Goal: Transaction & Acquisition: Purchase product/service

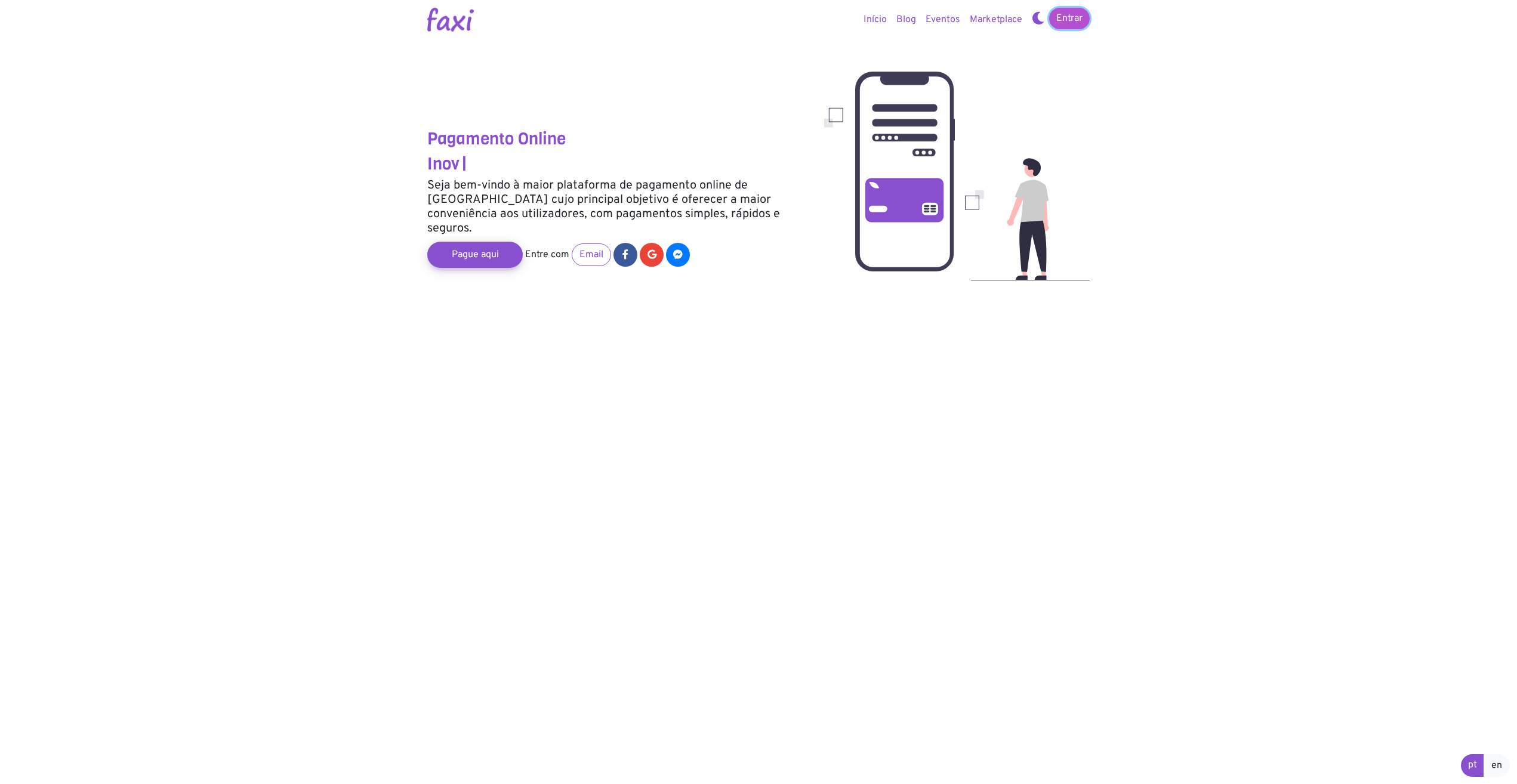
click at [1062, 14] on link "Entrar" at bounding box center [1069, 18] width 41 height 22
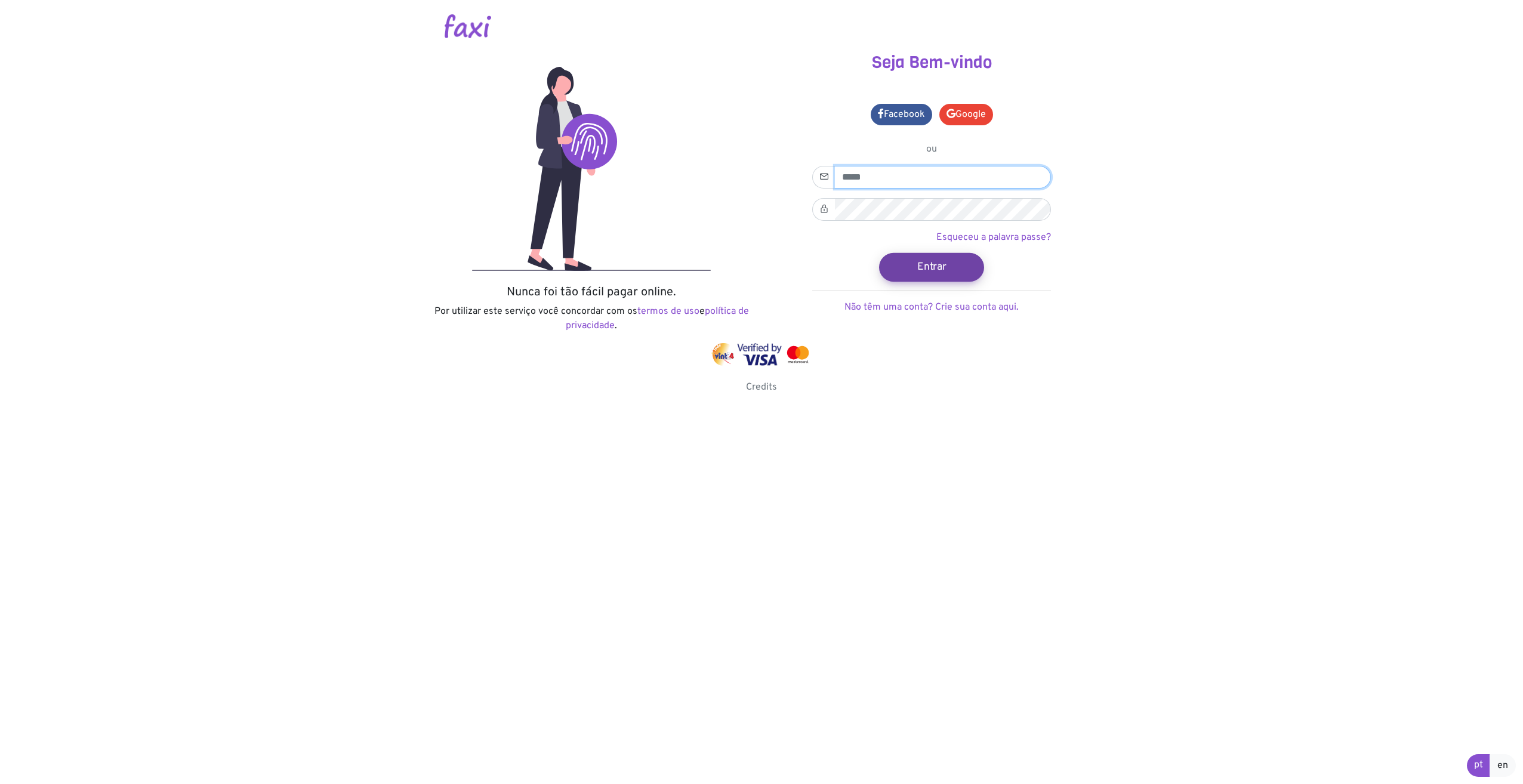
type input "**********"
click at [921, 278] on button "Entrar" at bounding box center [931, 267] width 105 height 28
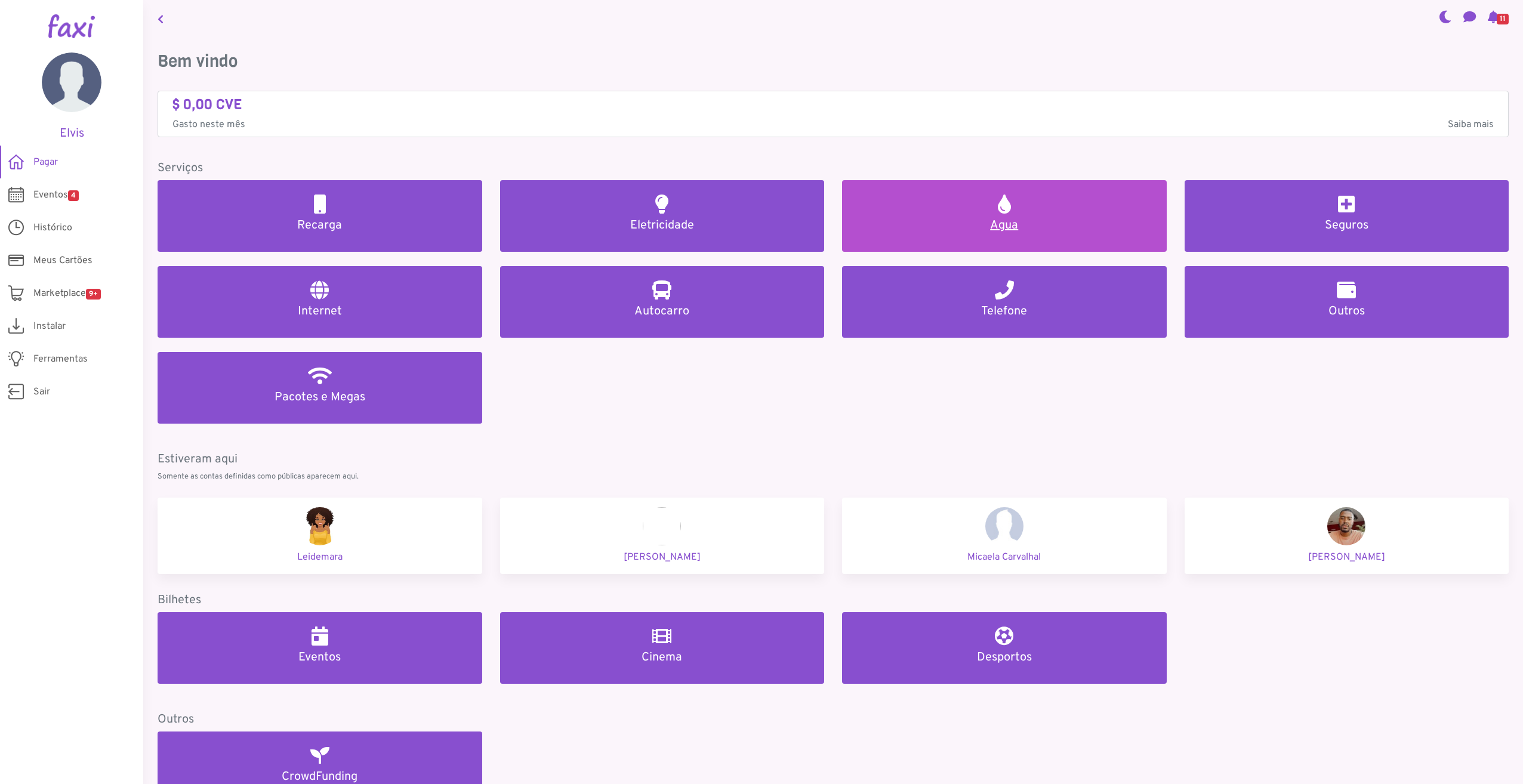
click at [1017, 225] on h5 "Agua" at bounding box center [1004, 225] width 296 height 14
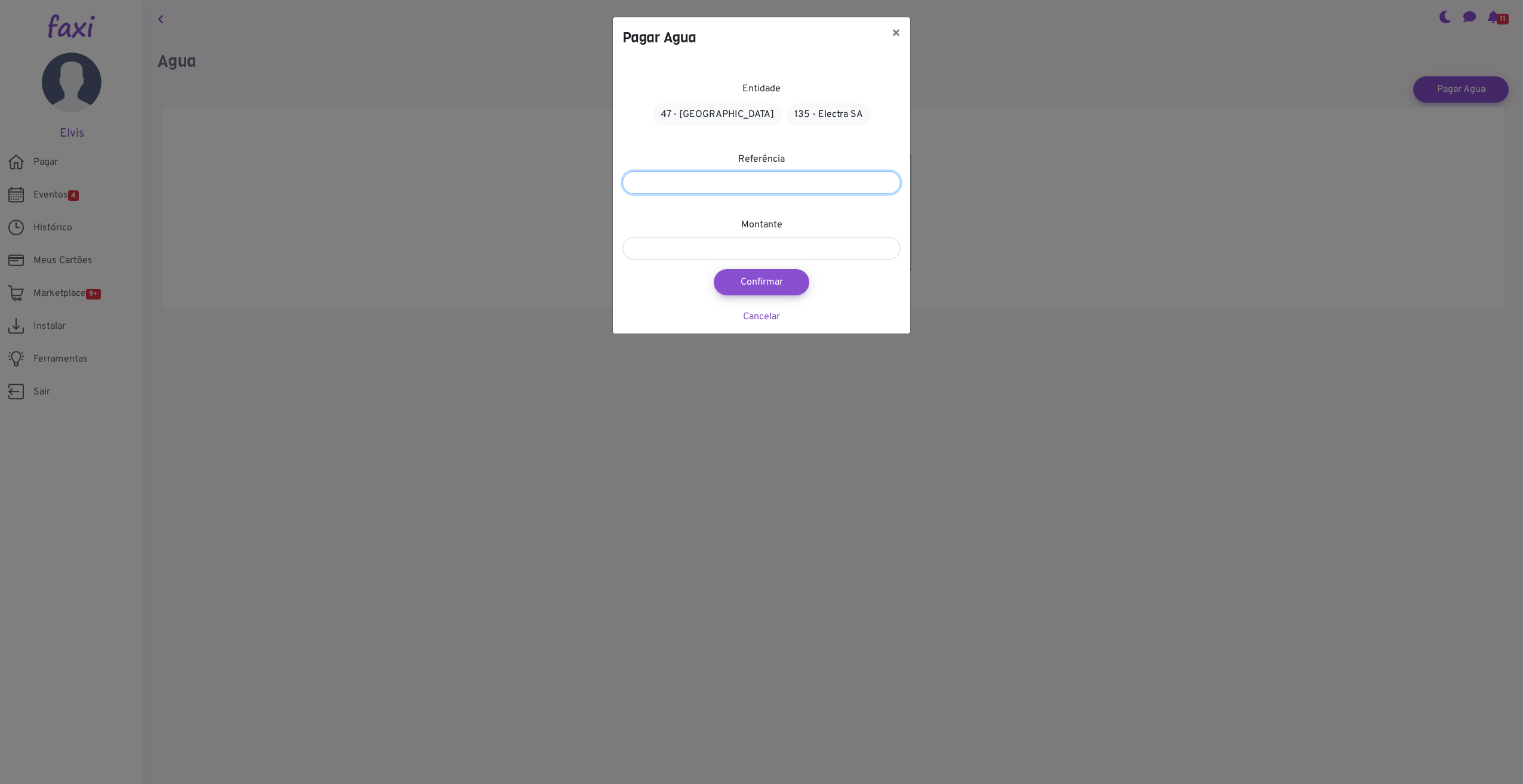
click at [754, 173] on input "number" at bounding box center [761, 182] width 278 height 23
click at [749, 122] on link "47 - Àgua de Santiago" at bounding box center [717, 114] width 129 height 23
click at [810, 184] on input "number" at bounding box center [761, 182] width 278 height 23
type input "*********"
click at [716, 240] on input "number" at bounding box center [761, 248] width 278 height 23
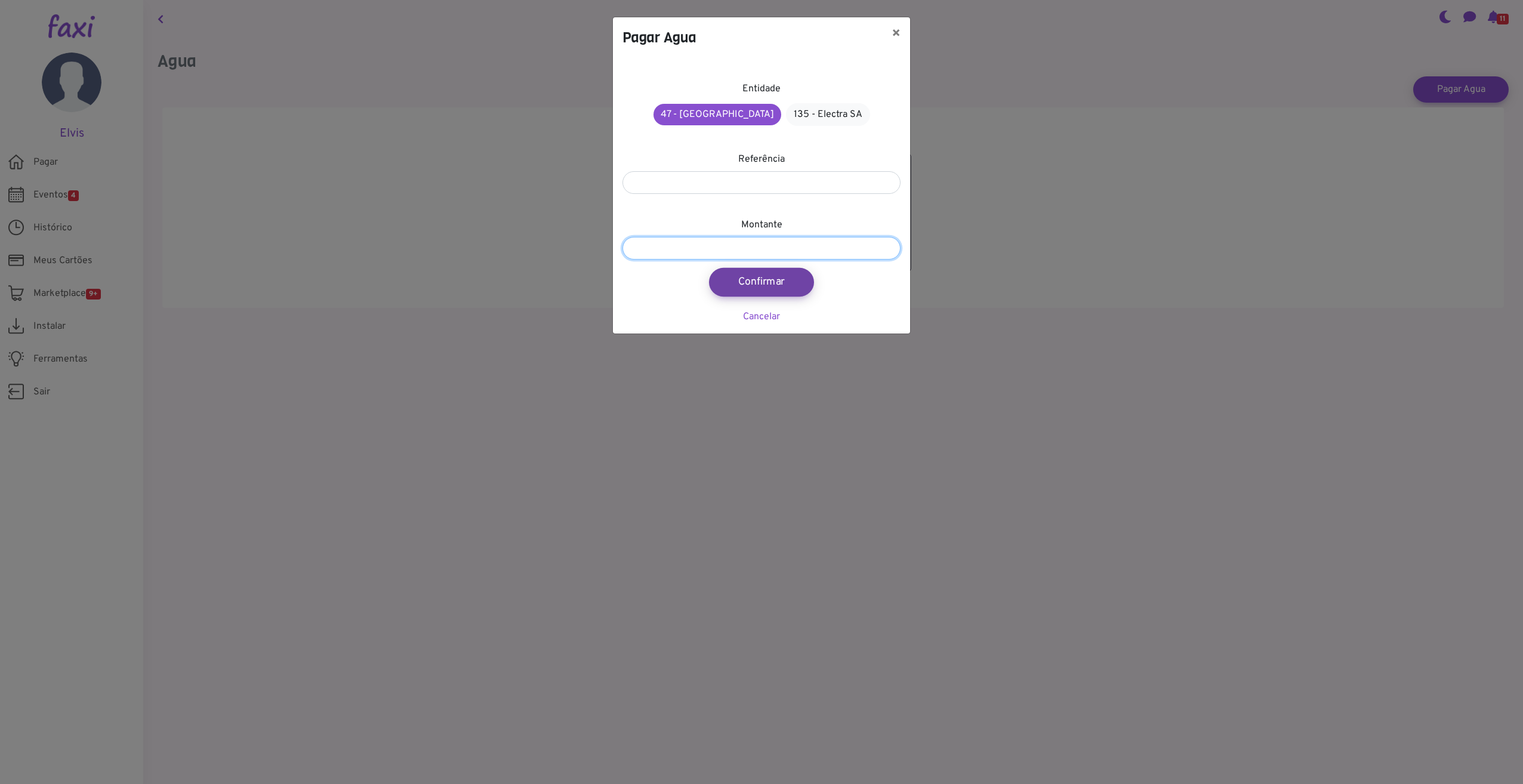
type input "****"
click at [770, 287] on button "Confirmar" at bounding box center [761, 282] width 105 height 28
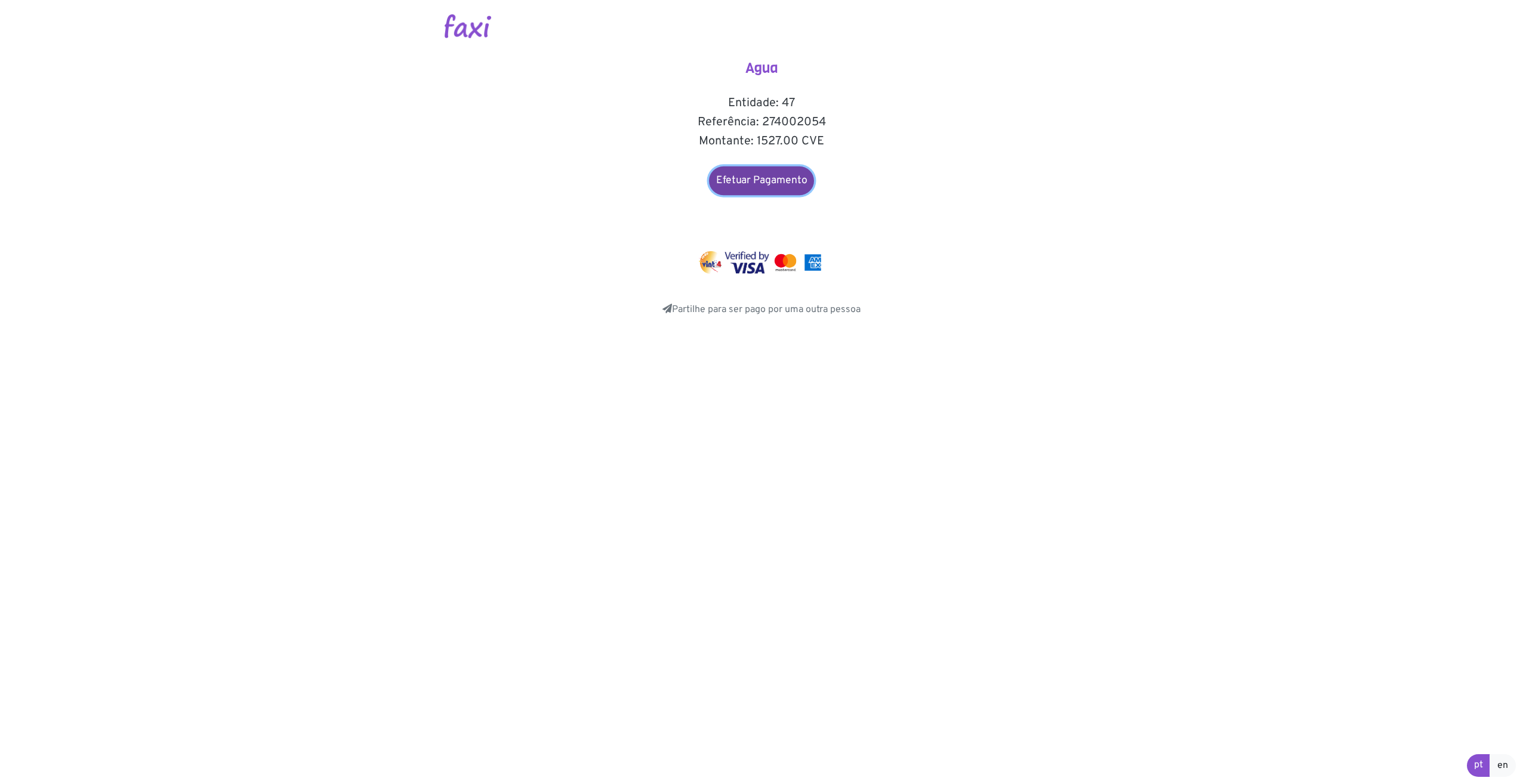
click at [744, 178] on link "Efetuar Pagamento" at bounding box center [761, 181] width 105 height 28
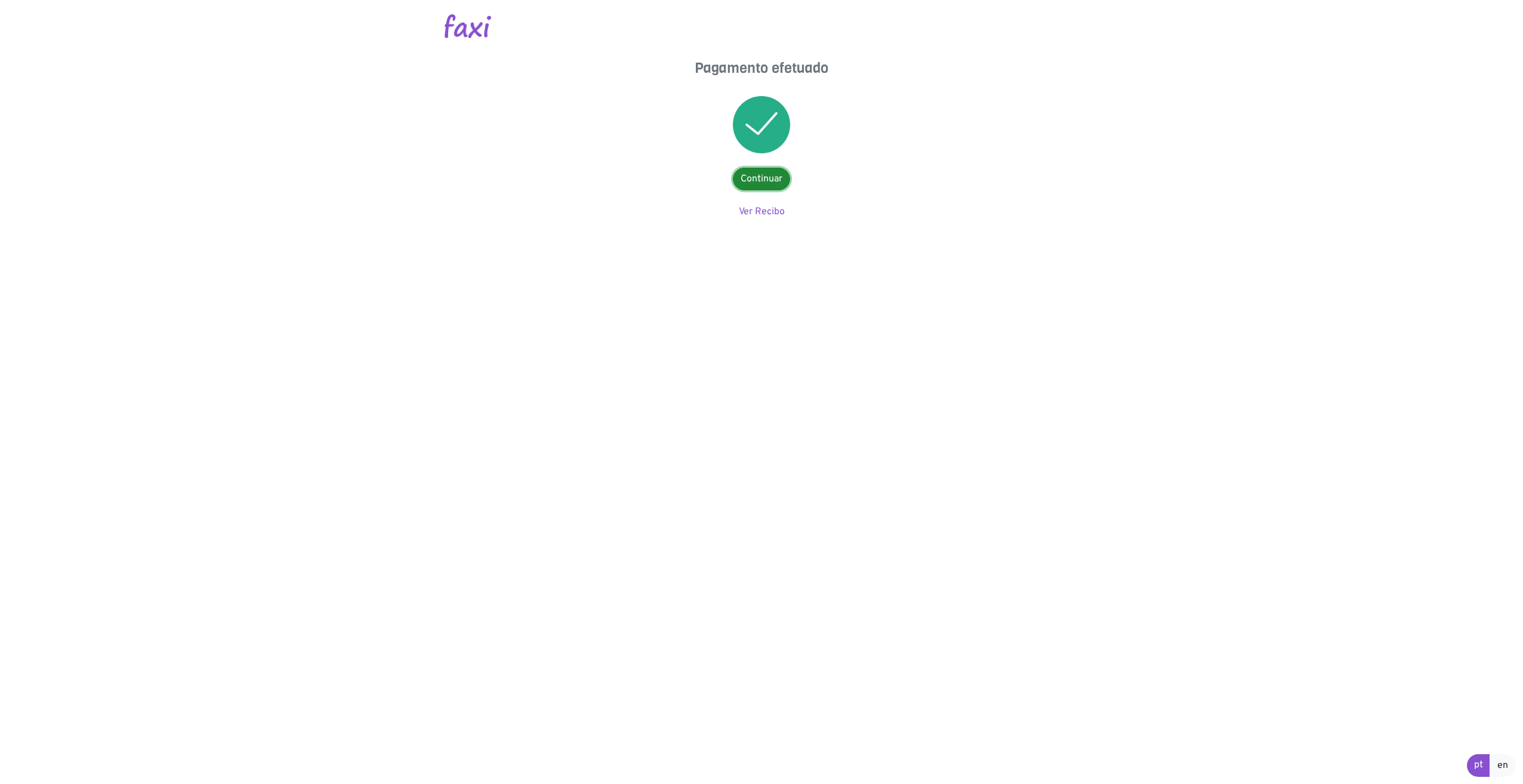
click at [757, 176] on link "Continuar" at bounding box center [761, 179] width 57 height 23
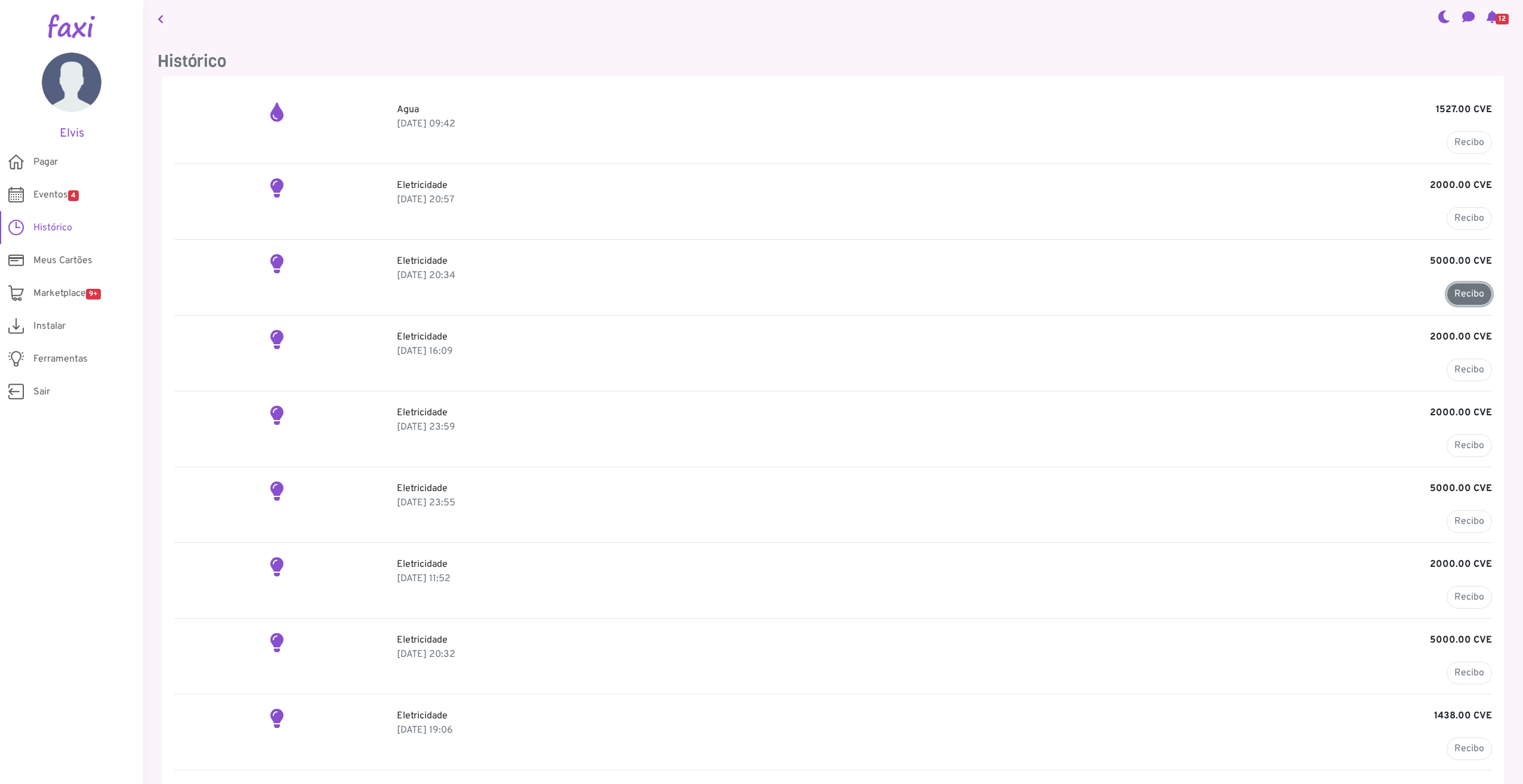
click at [1464, 304] on link "Recibo" at bounding box center [1469, 294] width 46 height 23
click at [1466, 259] on b "5000.00 CVE" at bounding box center [1461, 261] width 62 height 14
click at [1402, 291] on div "Eletricidade 5000.00 CVE 18 Sep 2025, 20:34 Recibo" at bounding box center [944, 279] width 1113 height 51
click at [267, 267] on div at bounding box center [276, 279] width 223 height 51
click at [401, 261] on p "Eletricidade 5000.00 CVE" at bounding box center [944, 261] width 1095 height 14
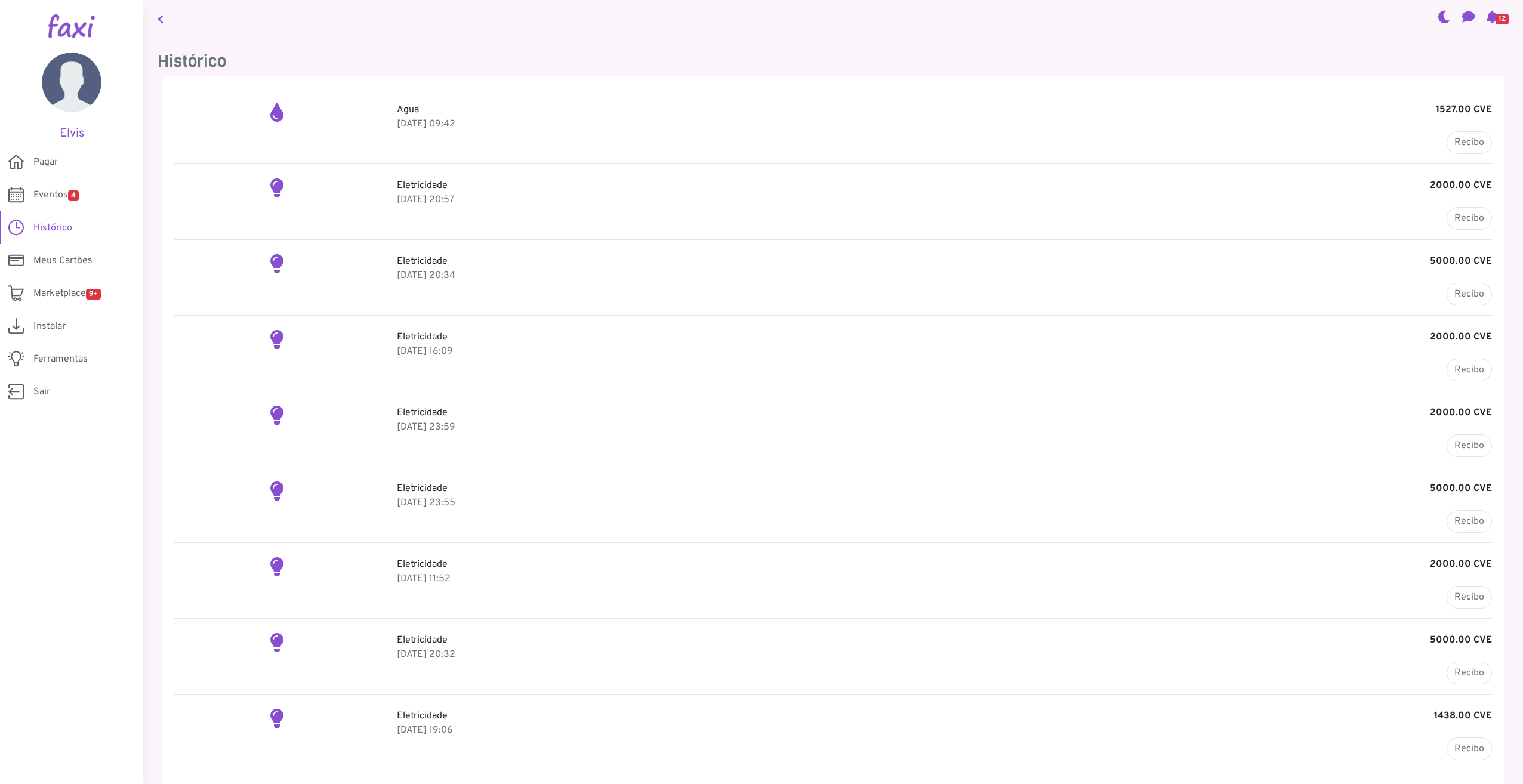
click at [452, 264] on p "Eletricidade 5000.00 CVE" at bounding box center [944, 261] width 1095 height 14
click at [171, 28] on nav "12" at bounding box center [833, 18] width 1379 height 37
click at [168, 23] on nav "12" at bounding box center [833, 18] width 1379 height 37
click at [163, 20] on link at bounding box center [160, 18] width 15 height 28
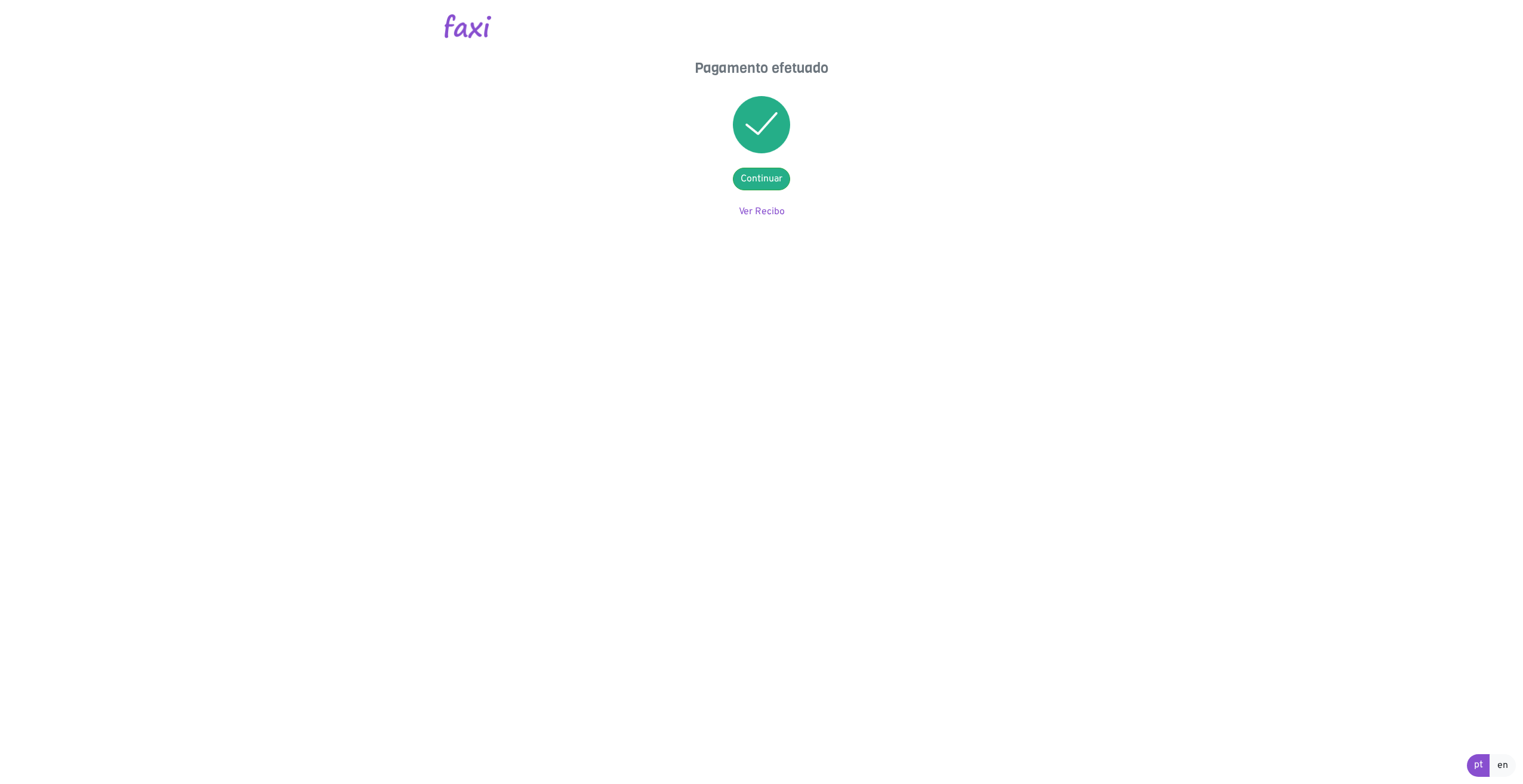
click at [475, 24] on img at bounding box center [468, 26] width 47 height 24
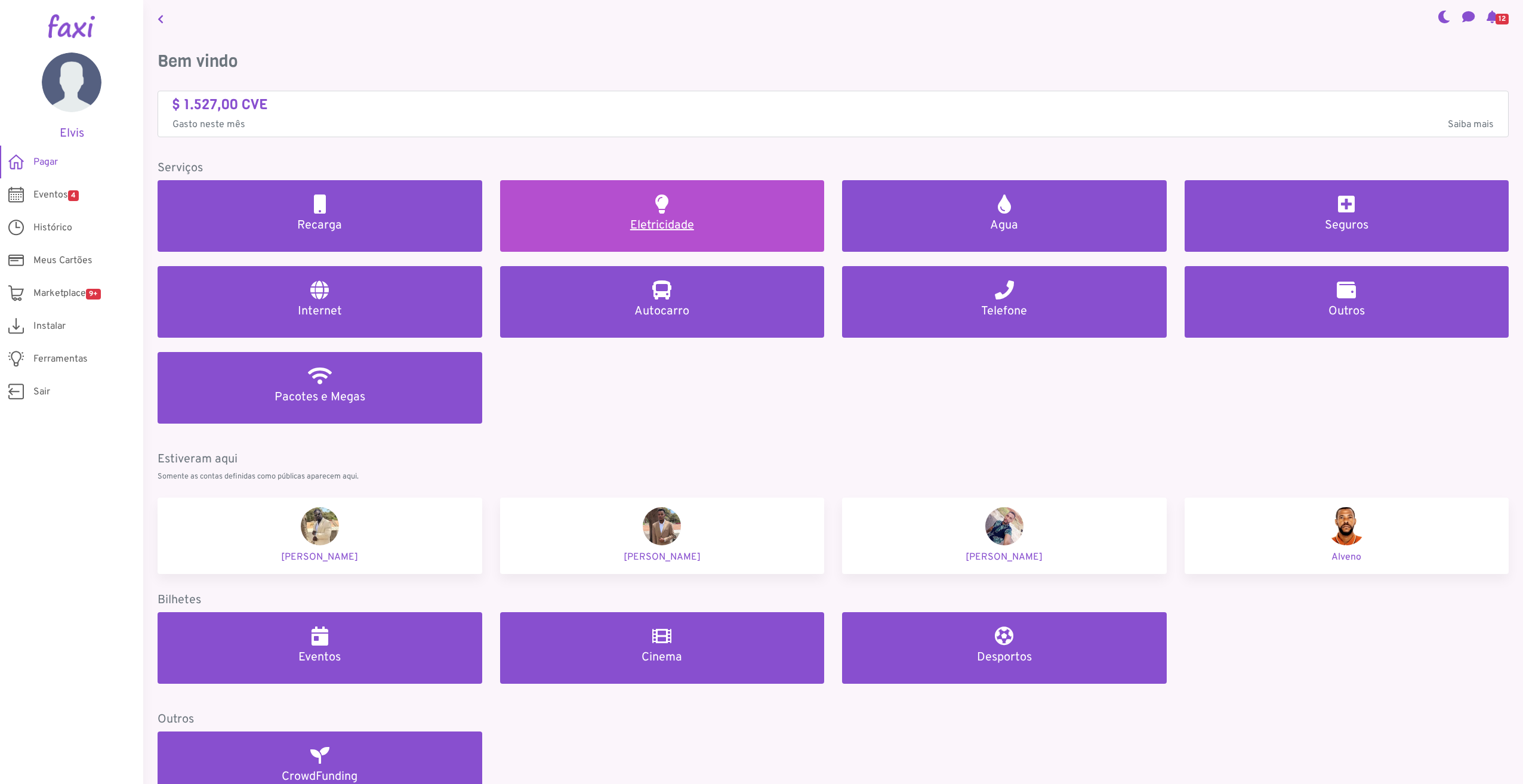
click at [694, 221] on h5 "Eletricidade" at bounding box center [663, 225] width 296 height 14
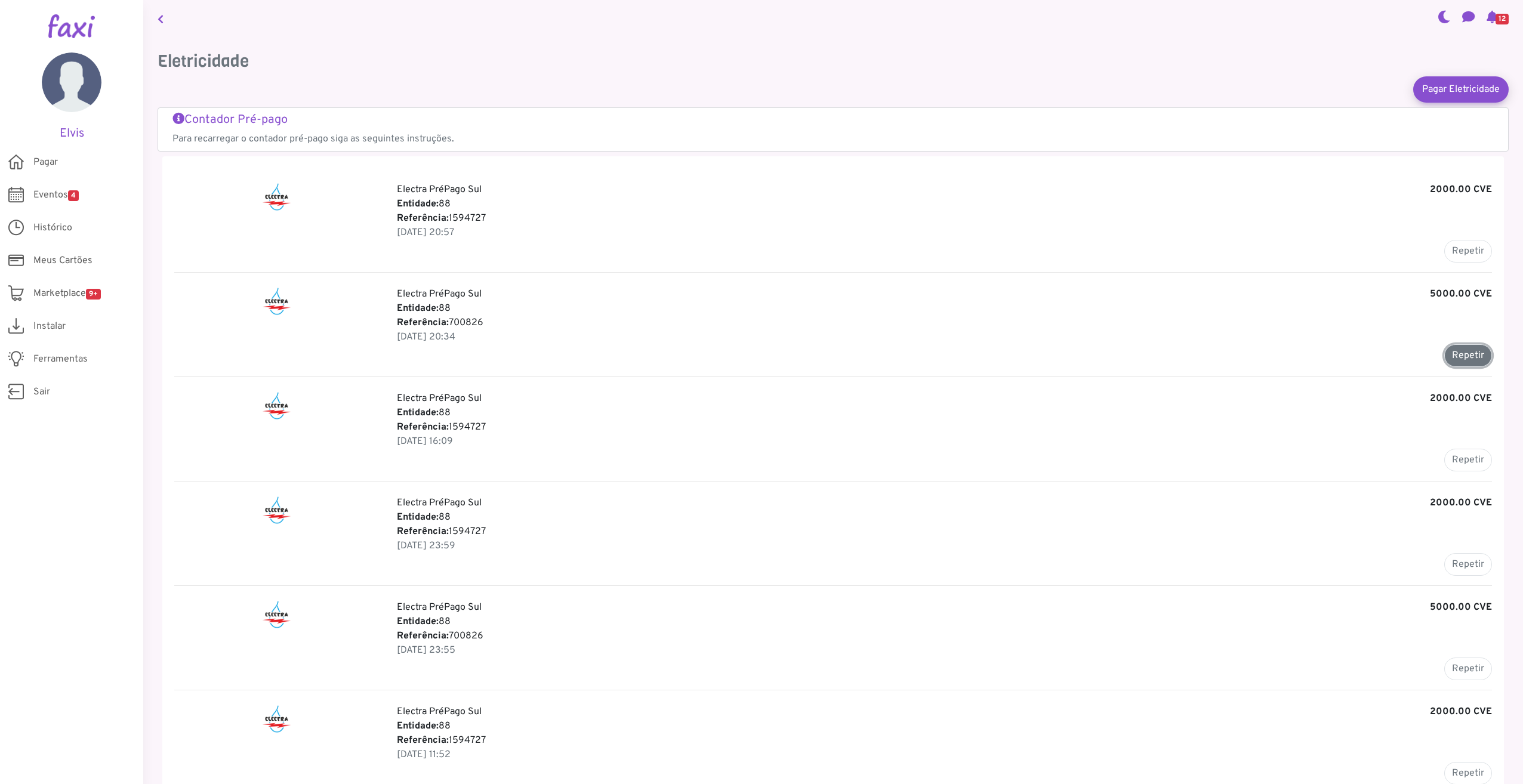
click at [1458, 361] on button "Repetir" at bounding box center [1468, 356] width 47 height 23
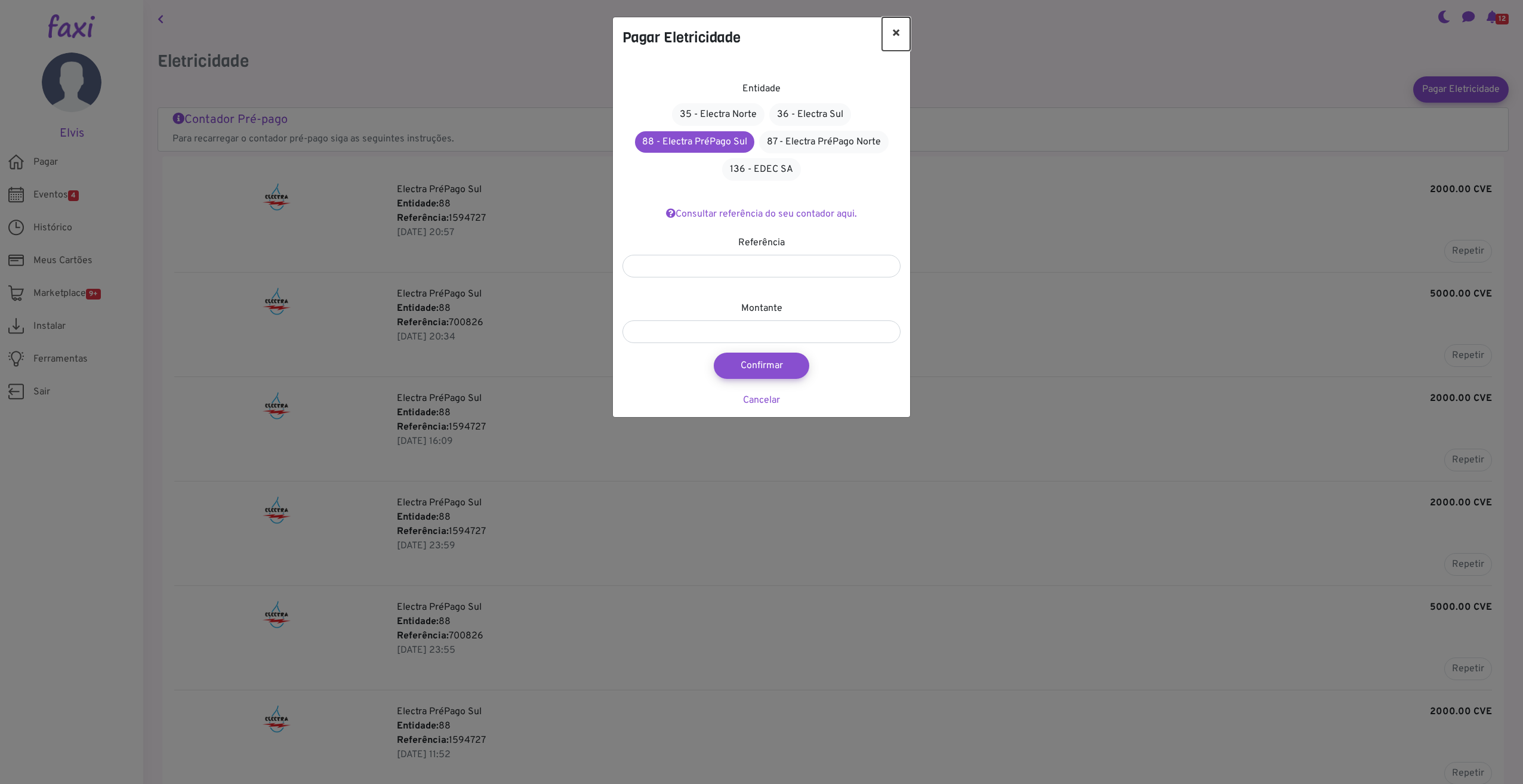
click at [897, 33] on button "×" at bounding box center [896, 34] width 28 height 33
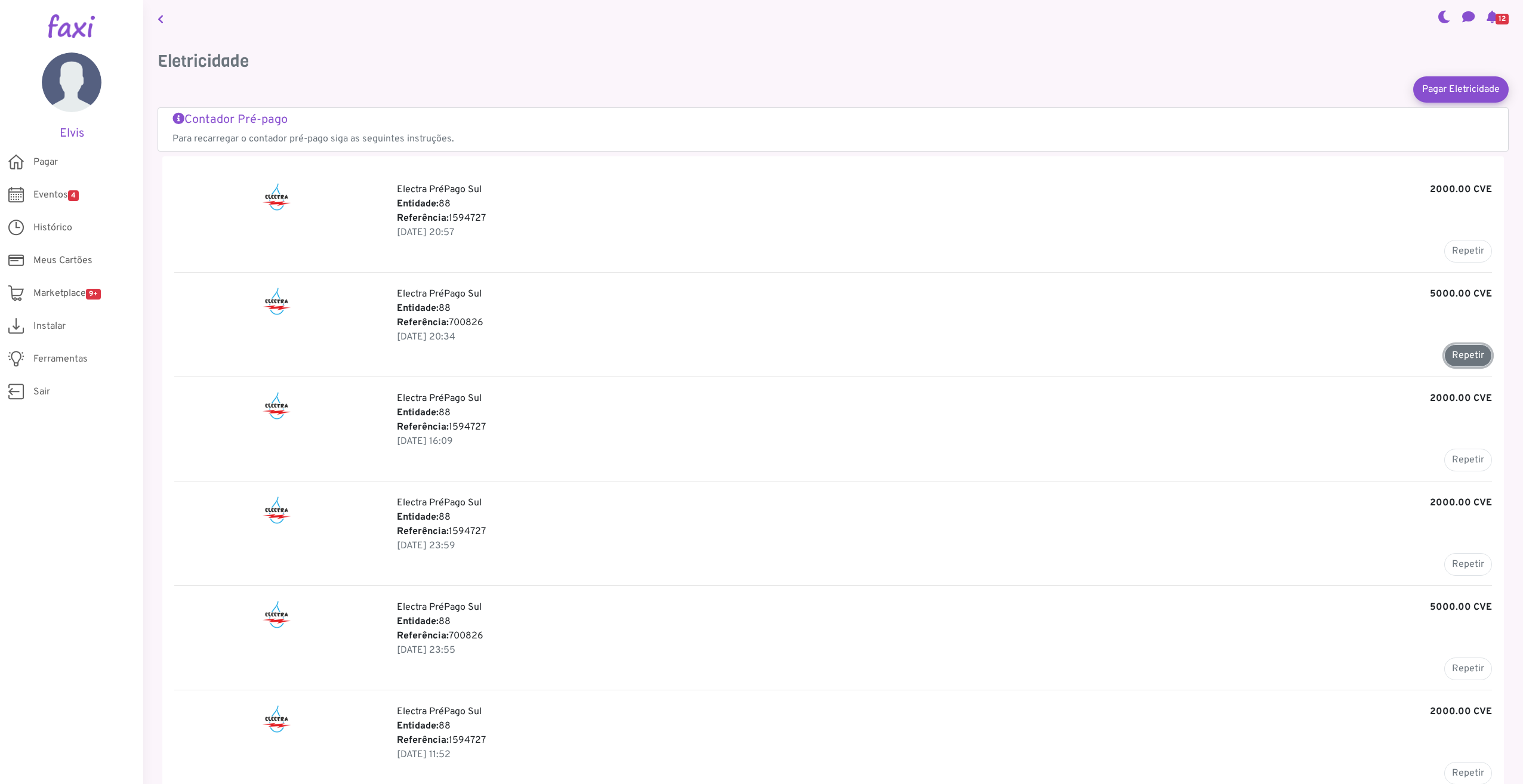
click at [1477, 361] on button "Repetir" at bounding box center [1468, 356] width 47 height 23
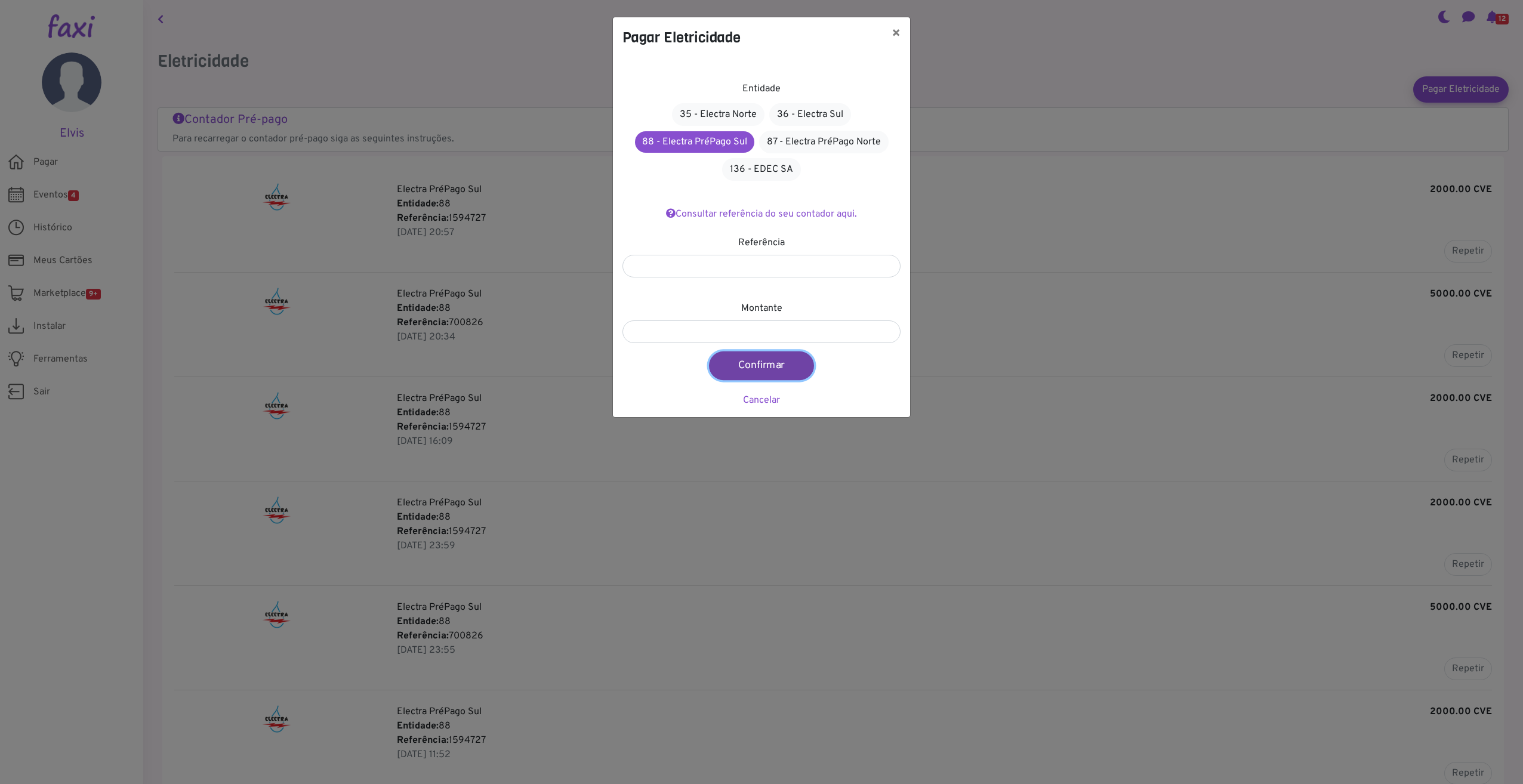
click at [802, 367] on button "Confirmar" at bounding box center [761, 365] width 105 height 28
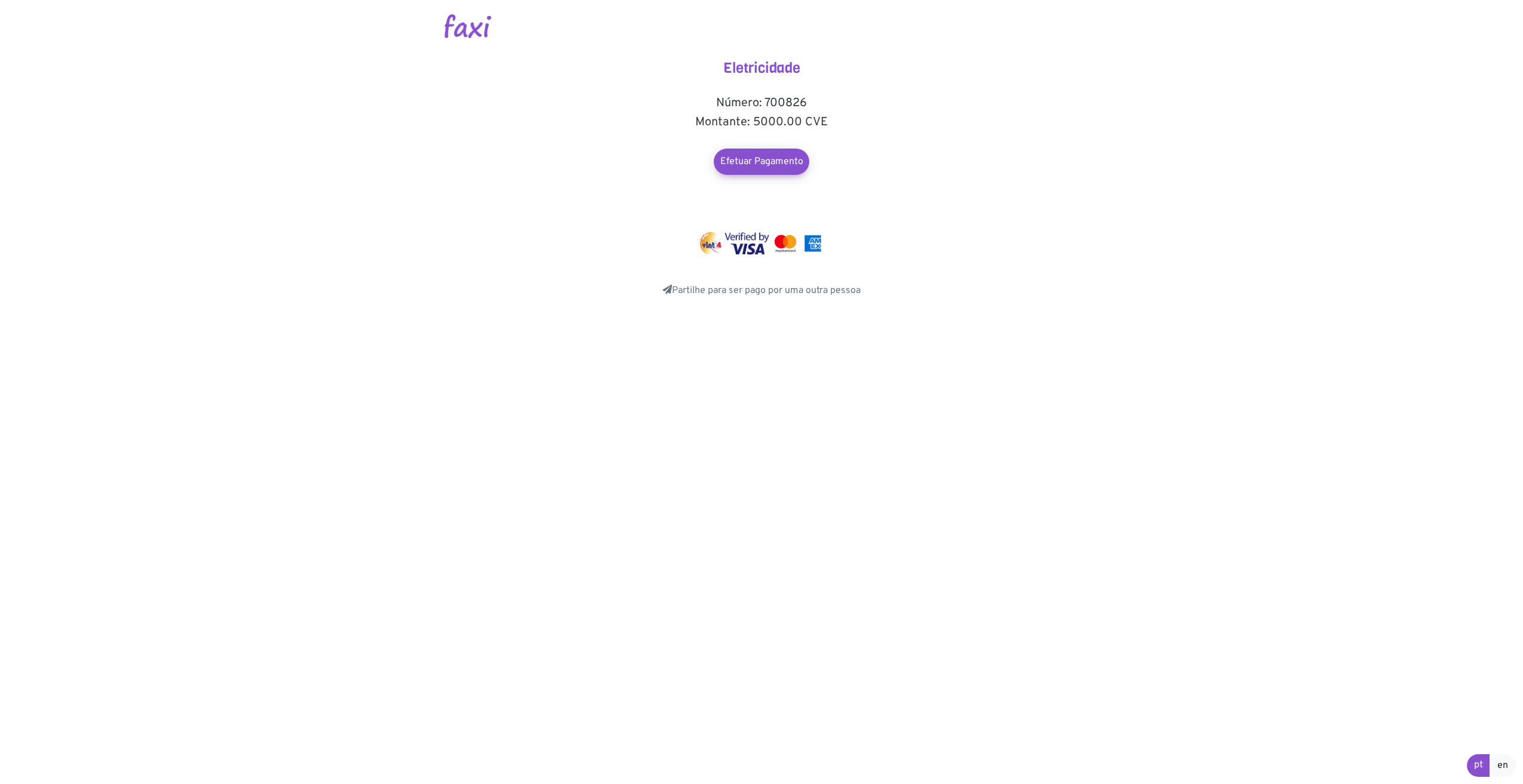
click at [762, 184] on div at bounding box center [761, 189] width 239 height 28
click at [764, 172] on link "Efetuar Pagamento" at bounding box center [761, 161] width 105 height 28
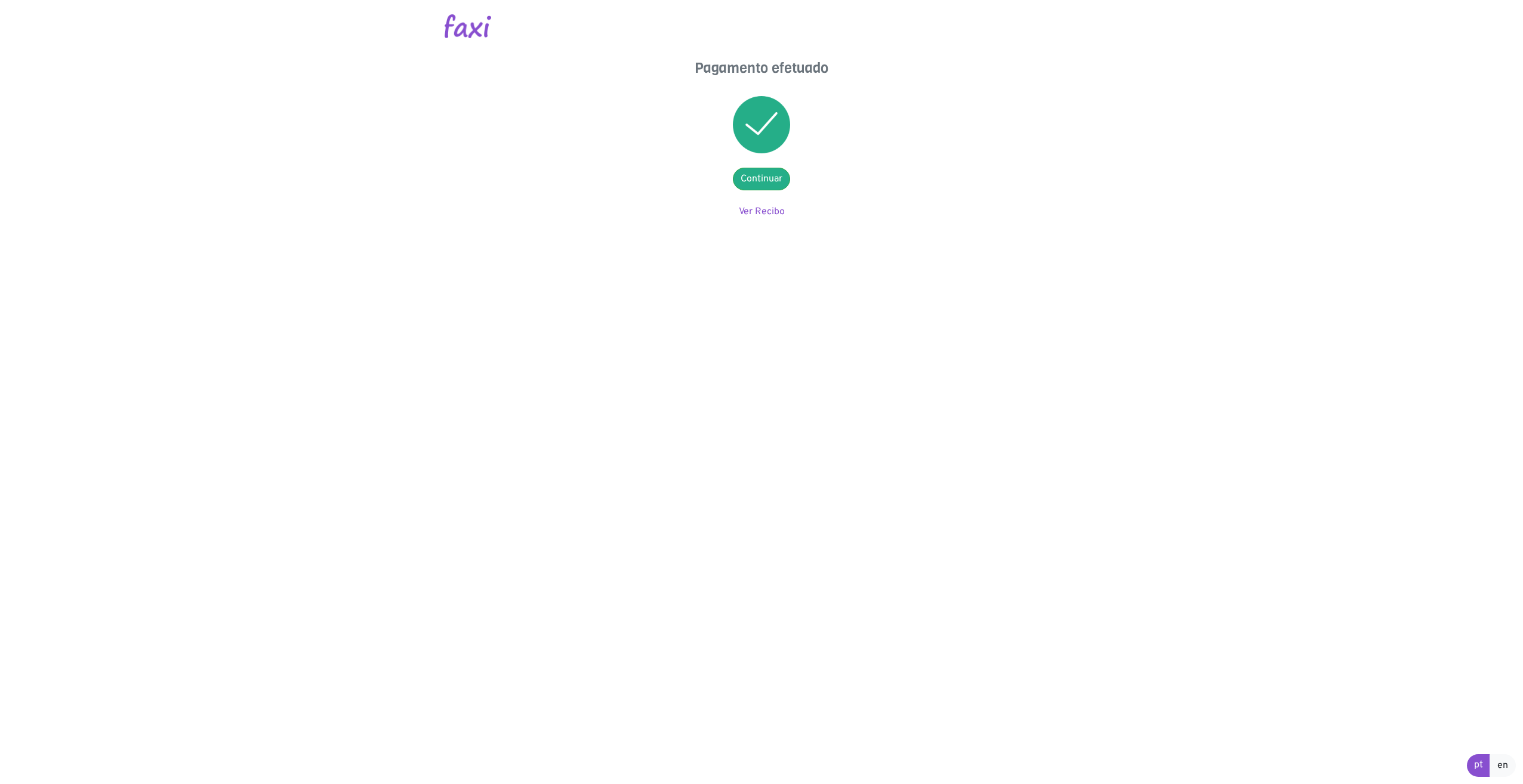
click at [754, 221] on html "Pagamento efetuado Continuar Ver Recibo pt en" at bounding box center [761, 113] width 1523 height 226
click at [761, 218] on div "Pagamento efetuado Continuar Ver Recibo" at bounding box center [761, 139] width 239 height 159
click at [764, 216] on link "Ver Recibo" at bounding box center [762, 211] width 46 height 12
